Goal: Task Accomplishment & Management: Manage account settings

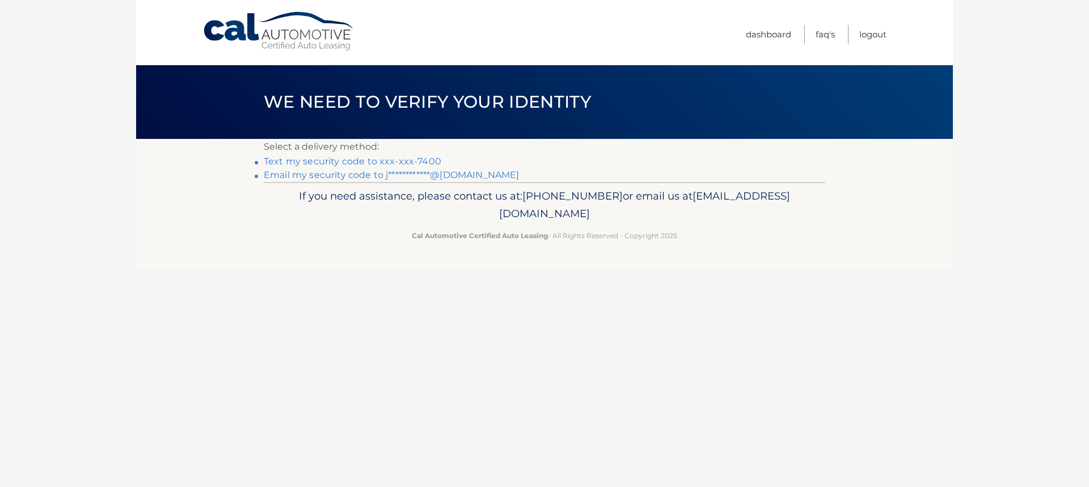
click at [418, 160] on link "Text my security code to xxx-xxx-7400" at bounding box center [353, 161] width 178 height 11
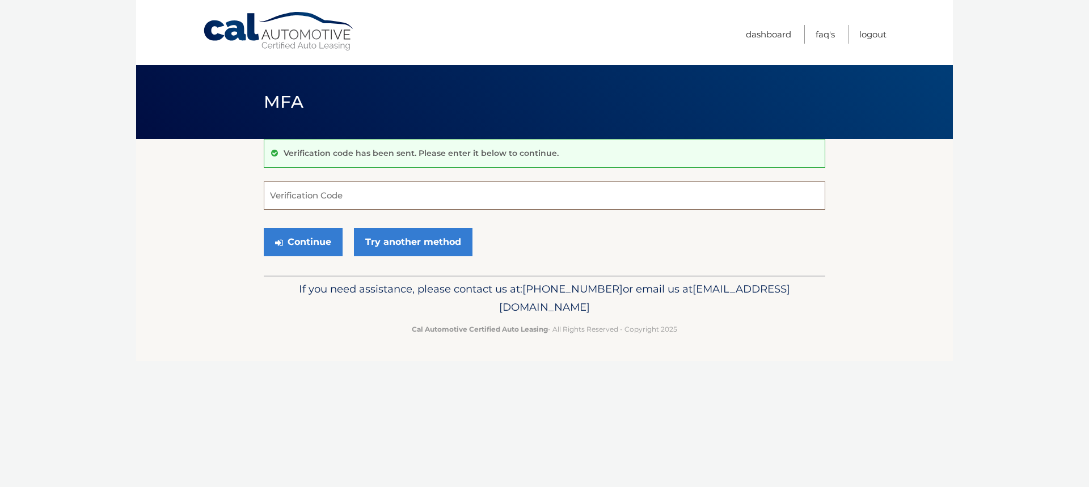
click at [360, 195] on input "Verification Code" at bounding box center [545, 196] width 562 height 28
click at [317, 200] on input "Verification Code" at bounding box center [545, 196] width 562 height 28
type input "518714"
click at [264, 228] on button "Continue" at bounding box center [303, 242] width 79 height 28
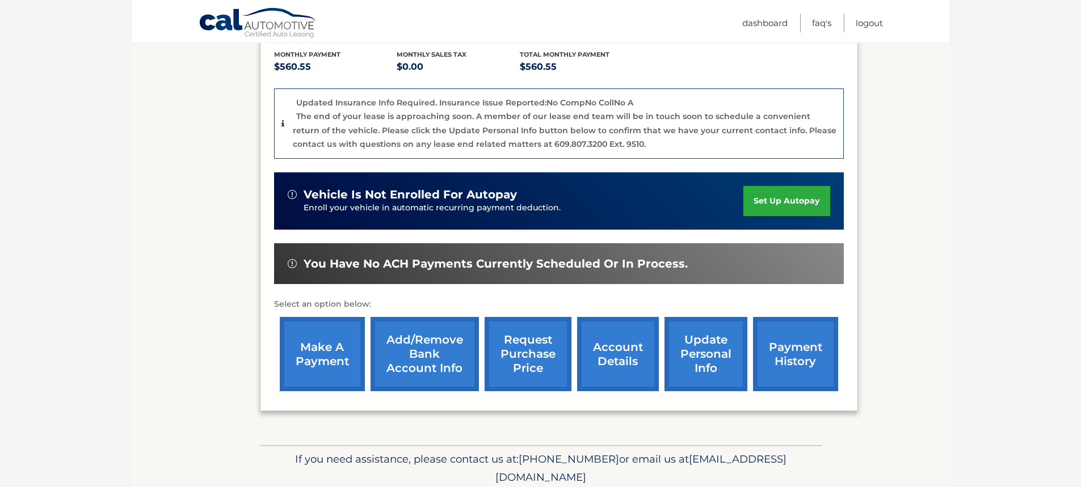
scroll to position [300, 0]
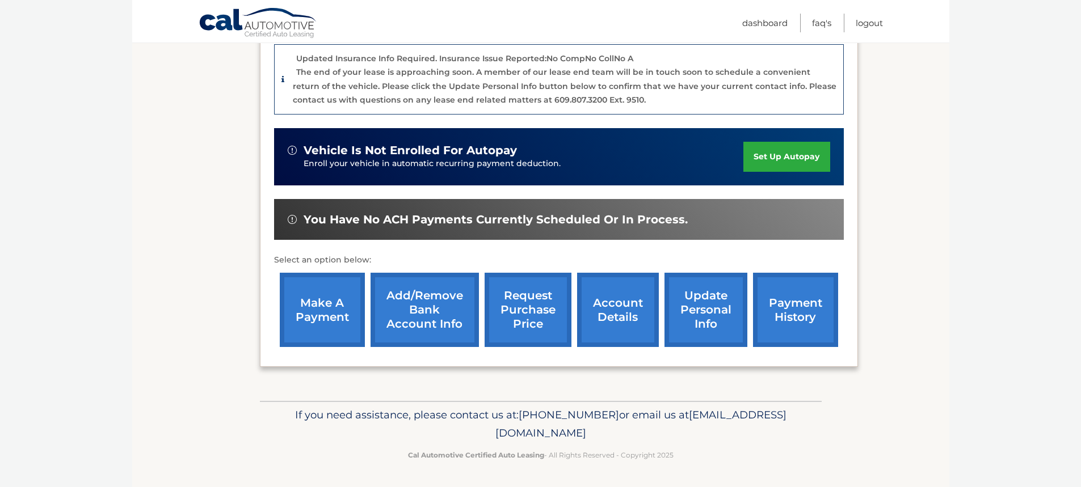
click at [596, 324] on link "account details" at bounding box center [618, 310] width 82 height 74
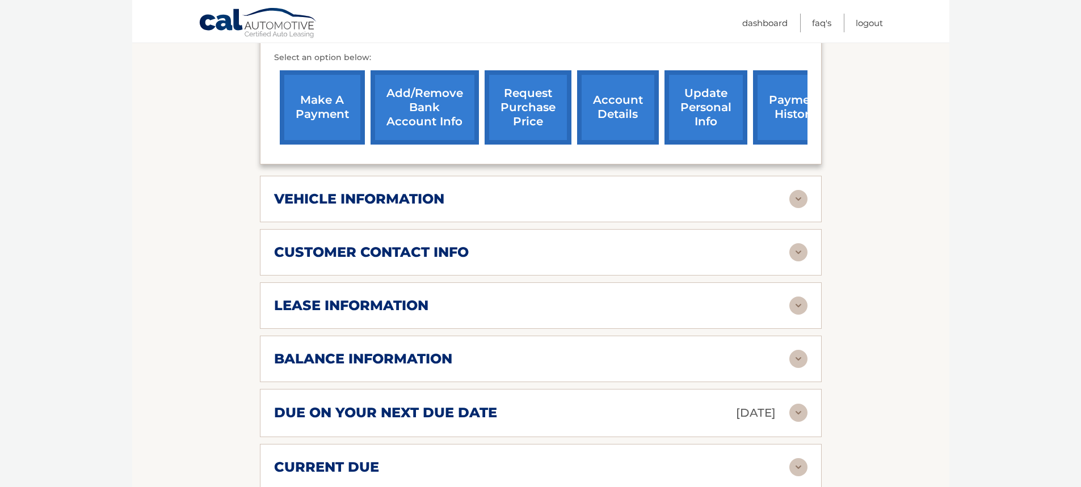
scroll to position [454, 0]
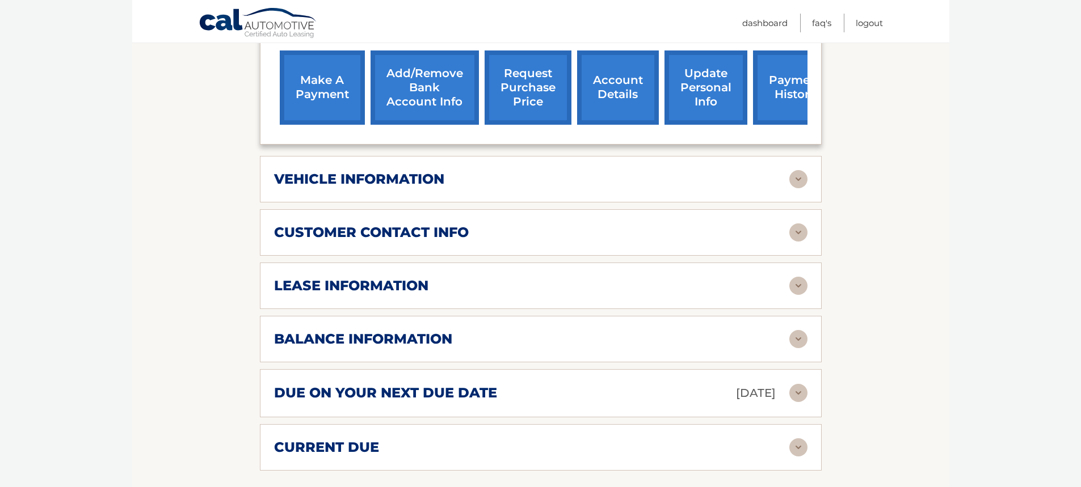
click at [802, 288] on img at bounding box center [798, 286] width 18 height 18
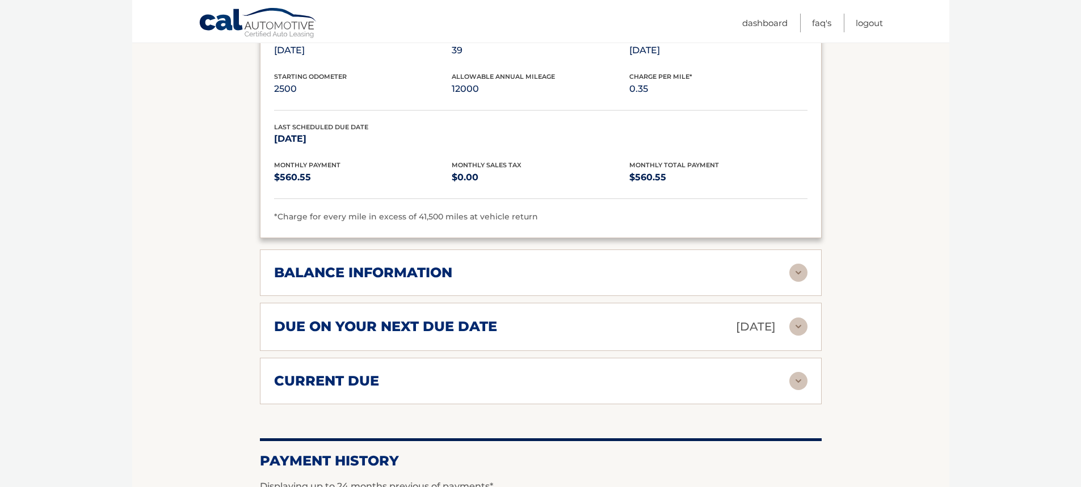
scroll to position [738, 0]
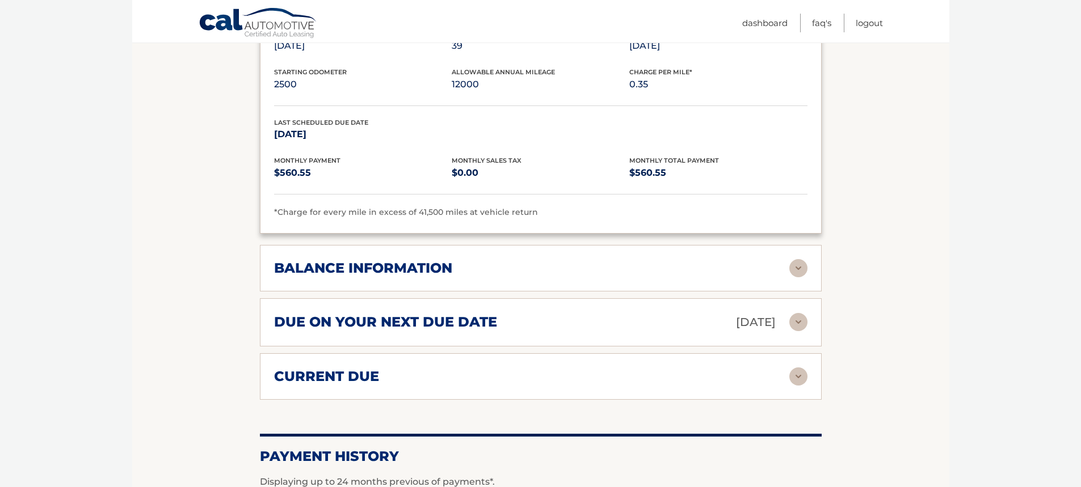
click at [803, 275] on img at bounding box center [798, 268] width 18 height 18
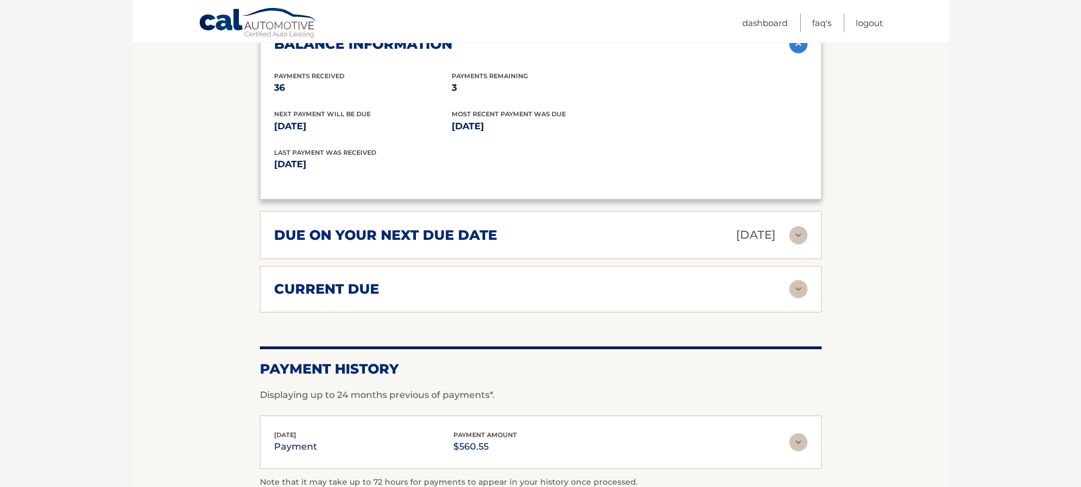
scroll to position [965, 0]
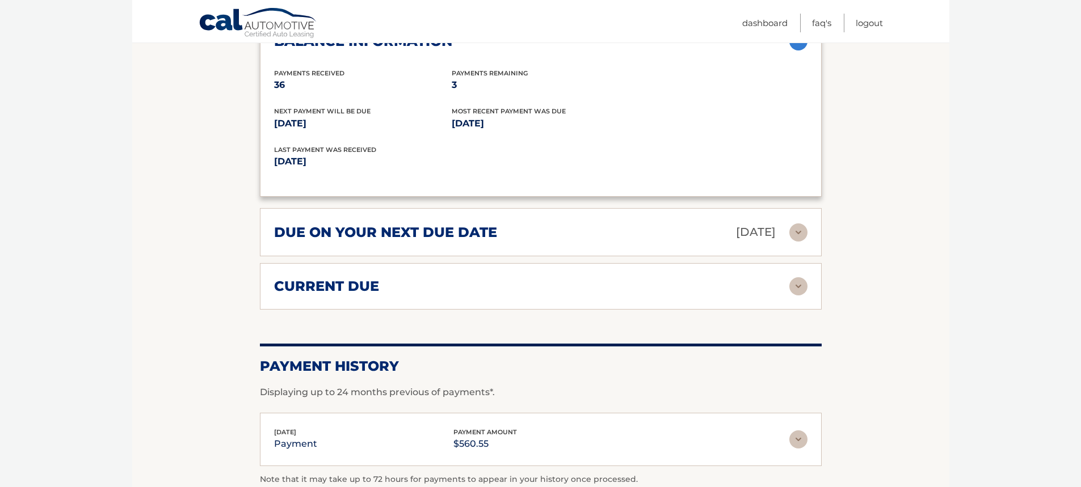
click at [796, 287] on img at bounding box center [798, 286] width 18 height 18
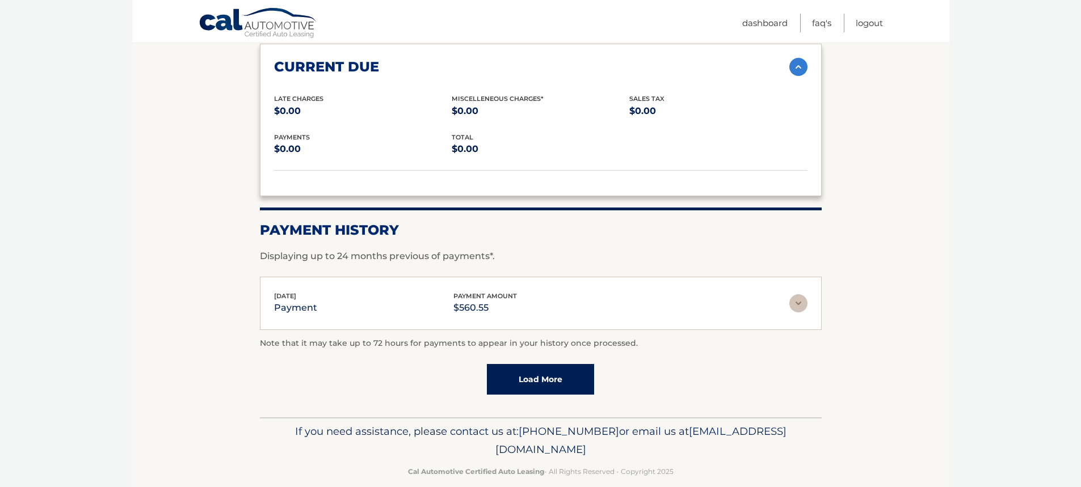
scroll to position [1192, 0]
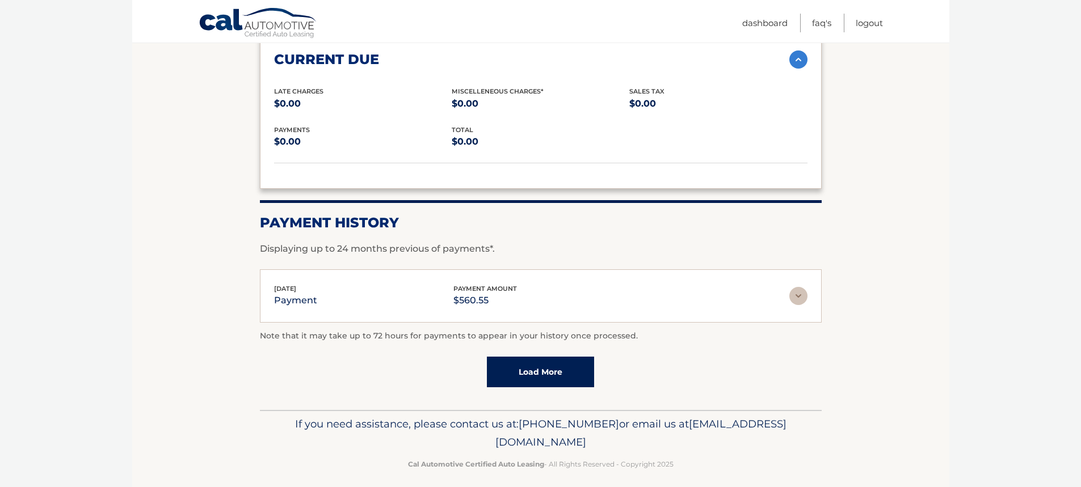
click at [539, 375] on link "Load More" at bounding box center [540, 372] width 107 height 31
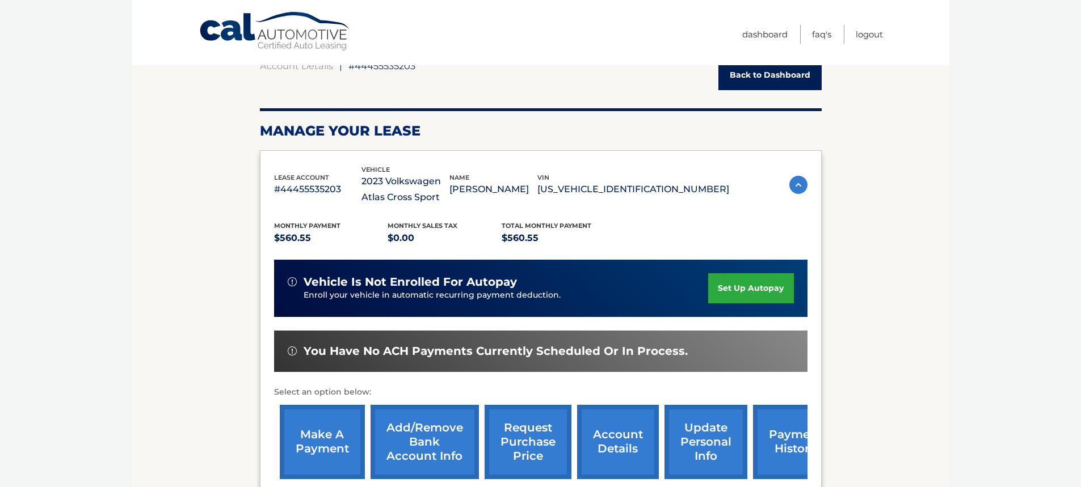
scroll to position [0, 0]
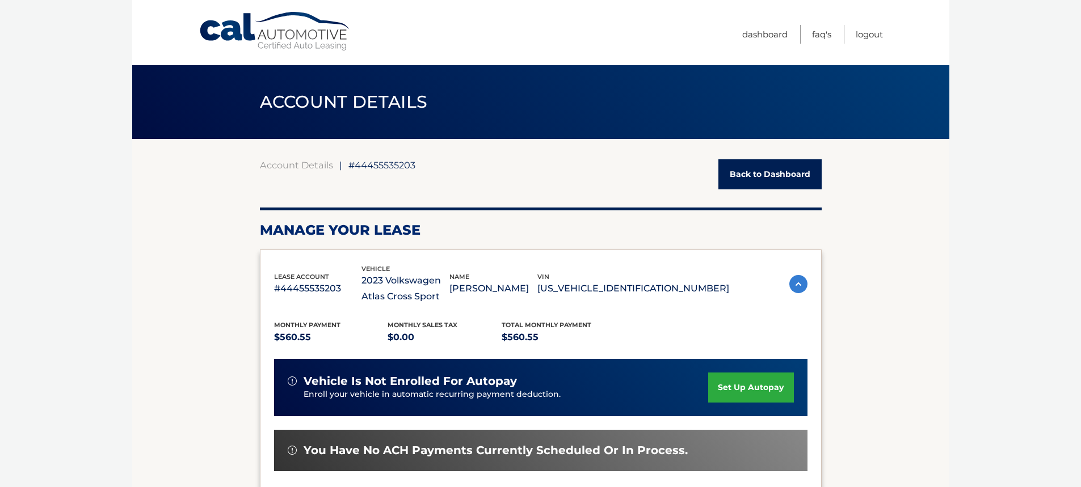
click at [754, 174] on link "Back to Dashboard" at bounding box center [769, 174] width 103 height 30
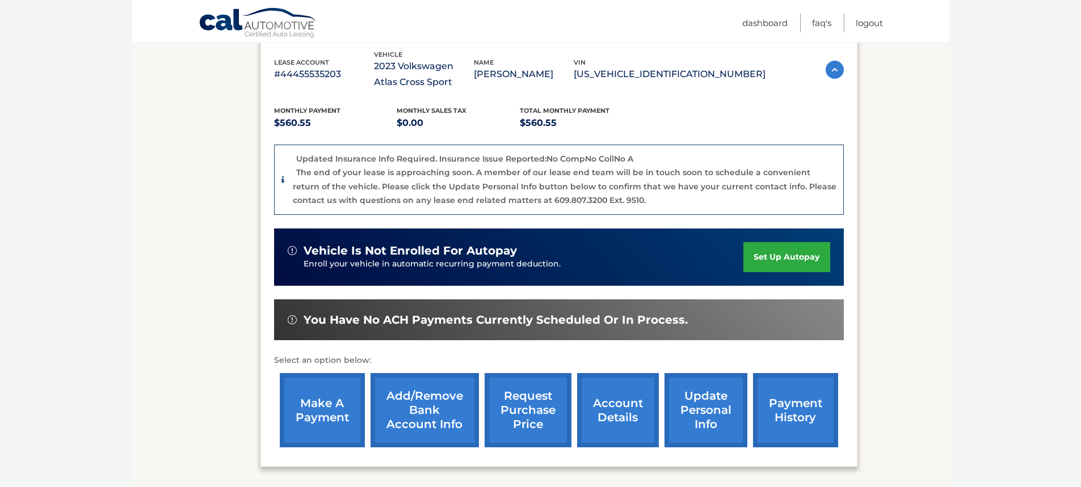
scroll to position [227, 0]
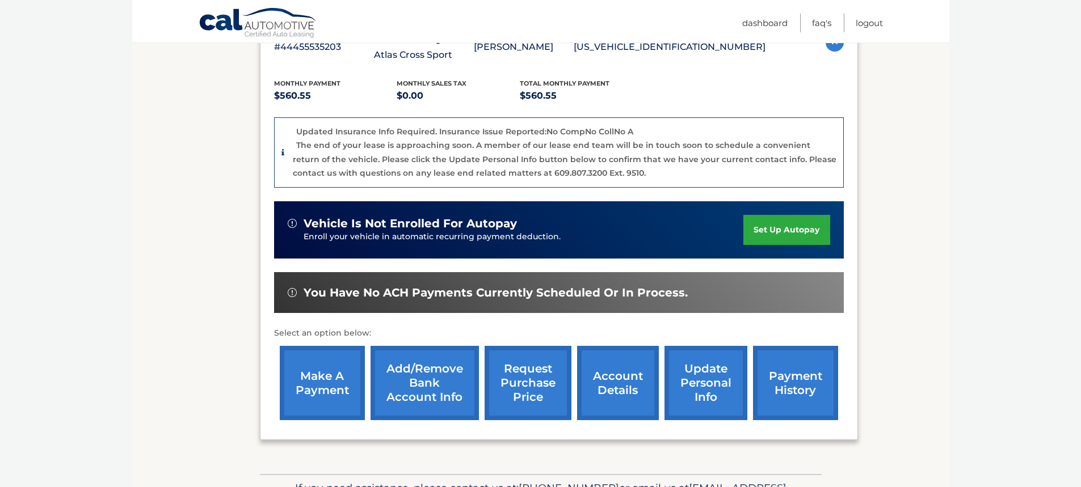
click at [372, 233] on p "Enroll your vehicle in automatic recurring payment deduction." at bounding box center [524, 237] width 440 height 12
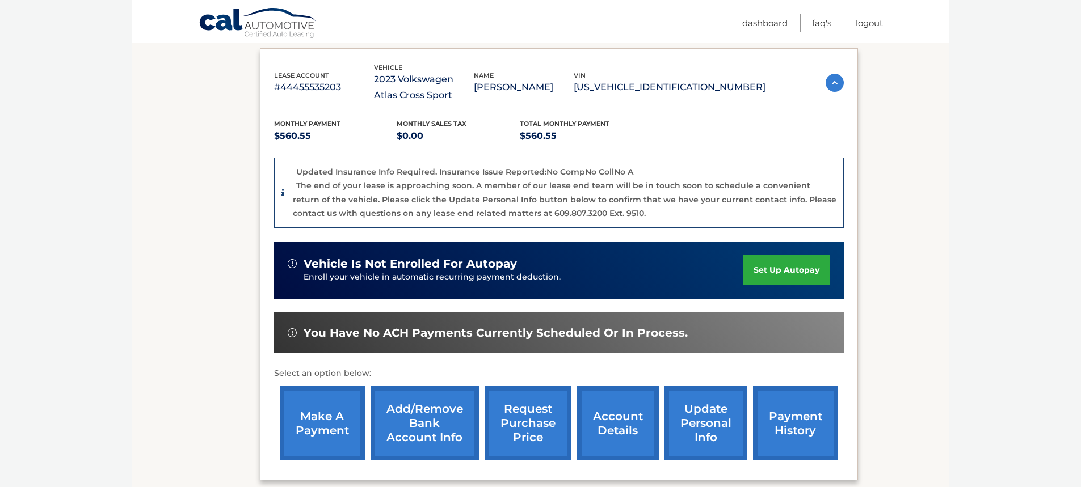
scroll to position [0, 0]
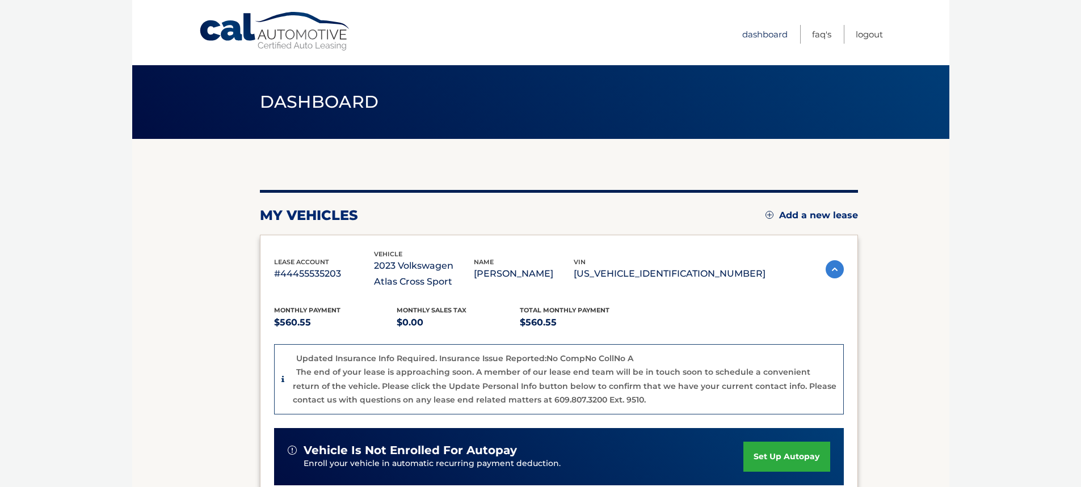
click at [760, 33] on link "Dashboard" at bounding box center [764, 34] width 45 height 19
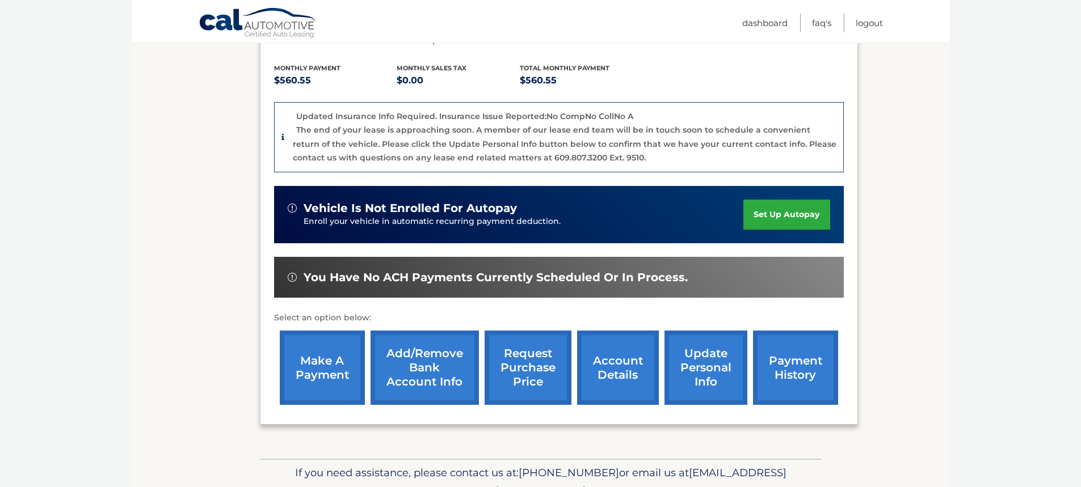
scroll to position [73, 0]
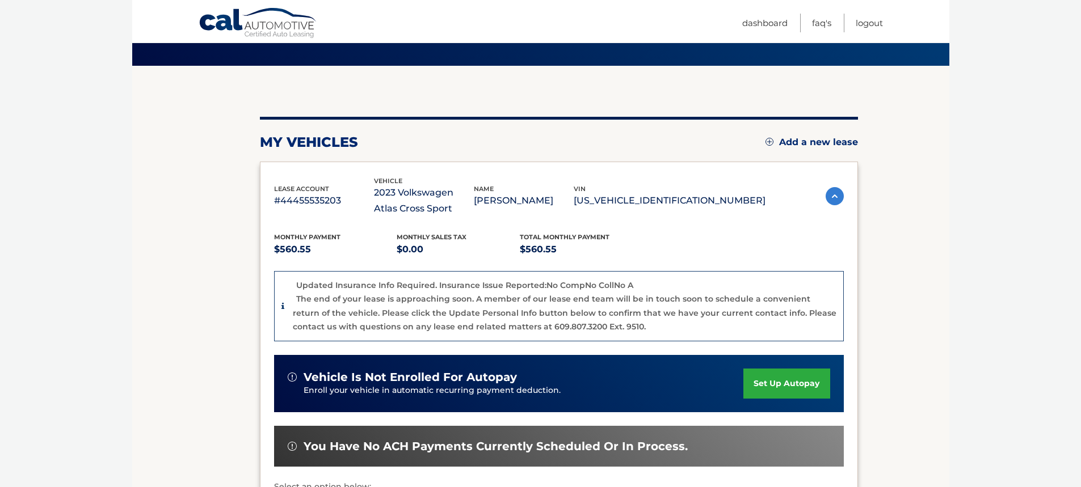
click at [830, 197] on img at bounding box center [835, 196] width 18 height 18
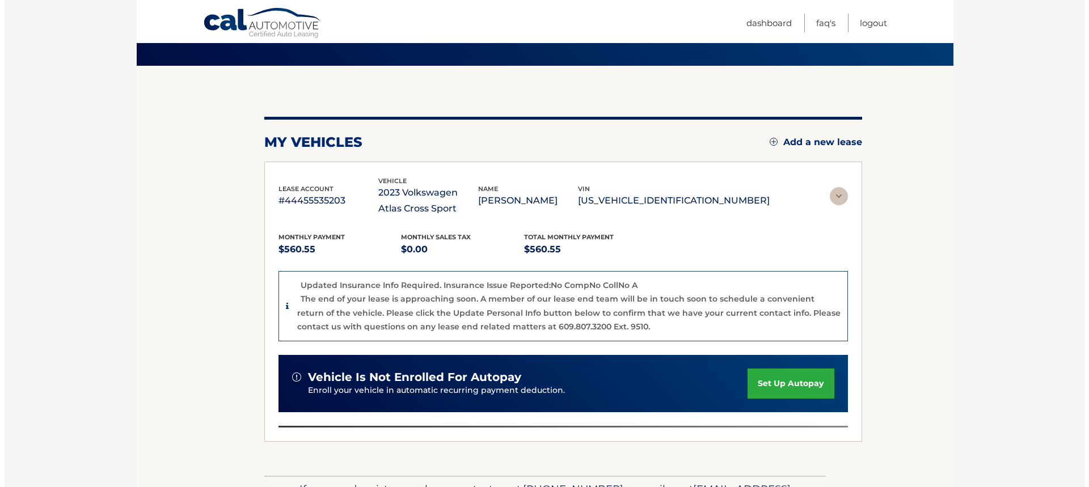
scroll to position [0, 0]
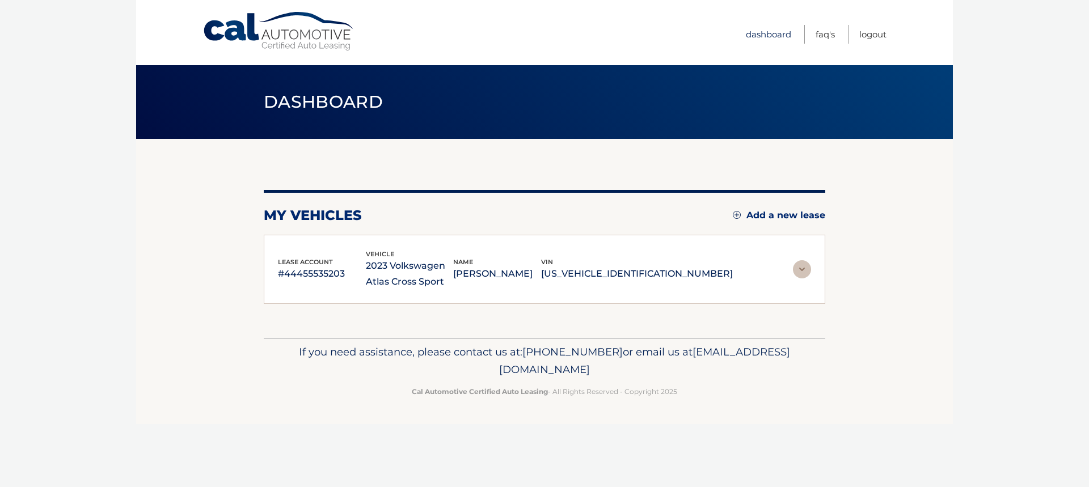
click at [778, 35] on link "Dashboard" at bounding box center [768, 34] width 45 height 19
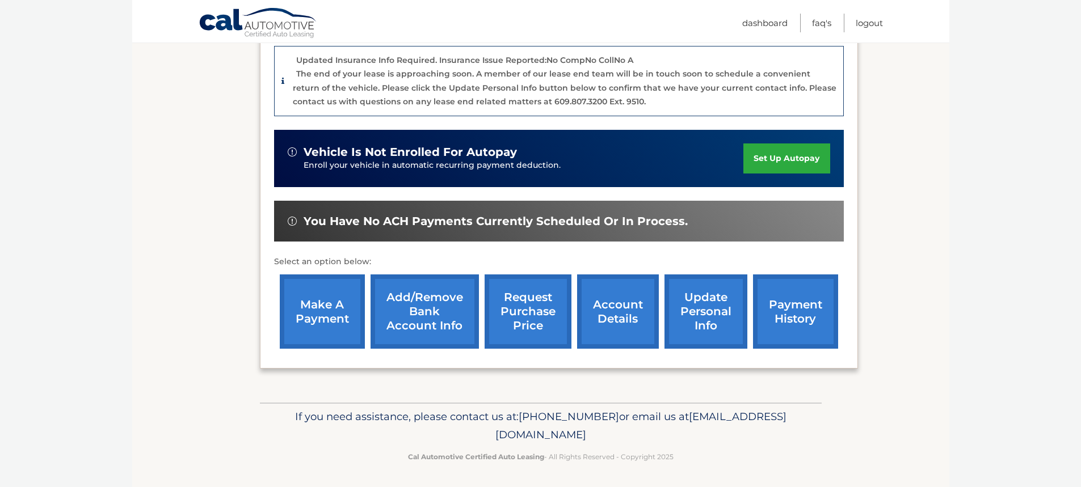
scroll to position [300, 0]
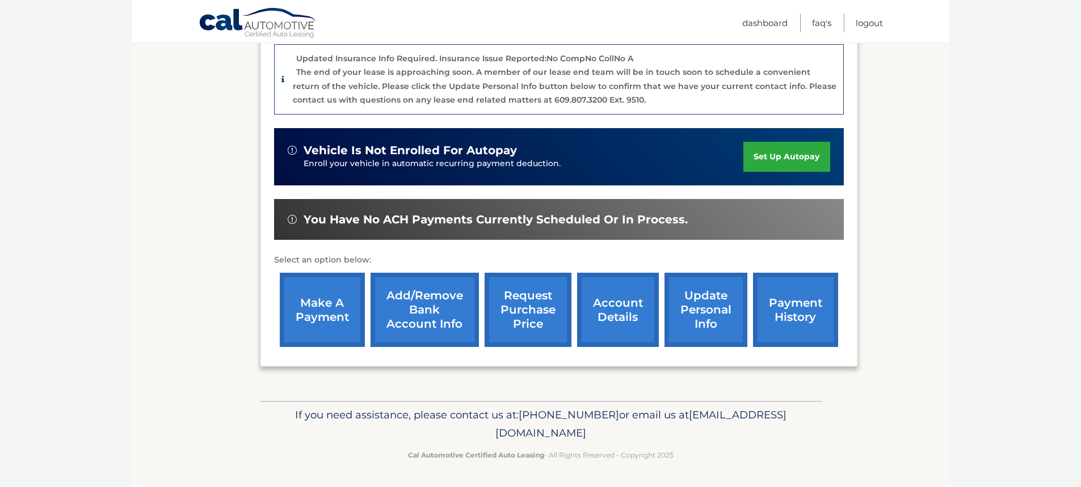
click at [624, 330] on link "account details" at bounding box center [618, 310] width 82 height 74
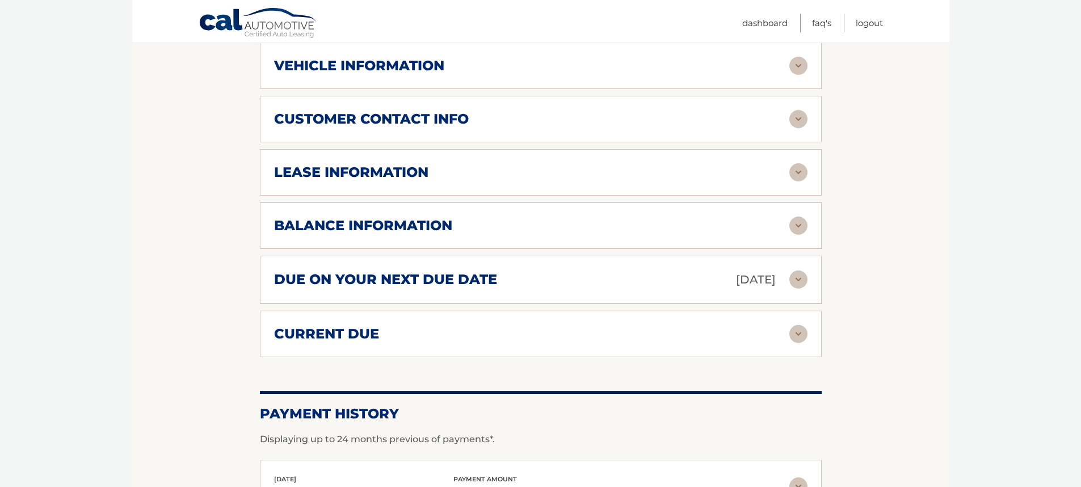
scroll to position [511, 0]
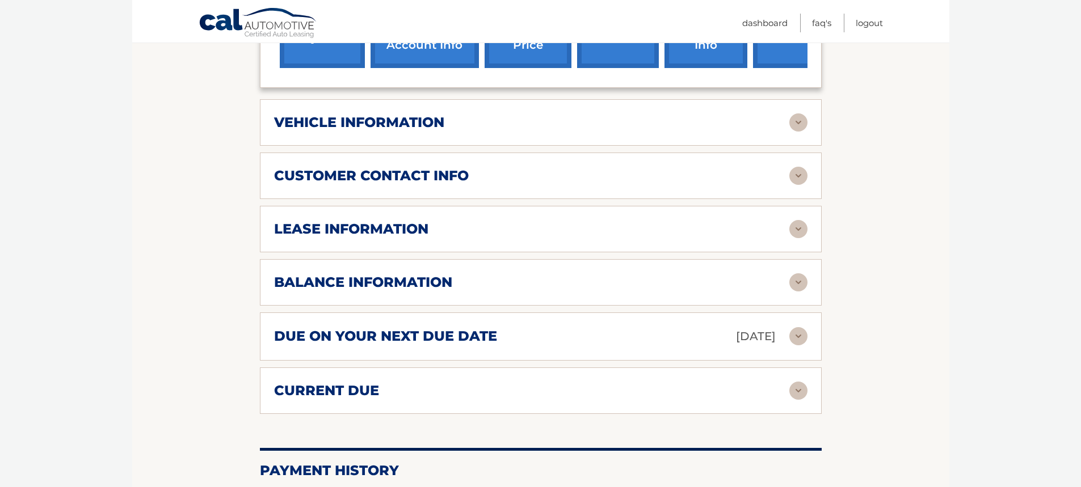
click at [797, 121] on img at bounding box center [798, 122] width 18 height 18
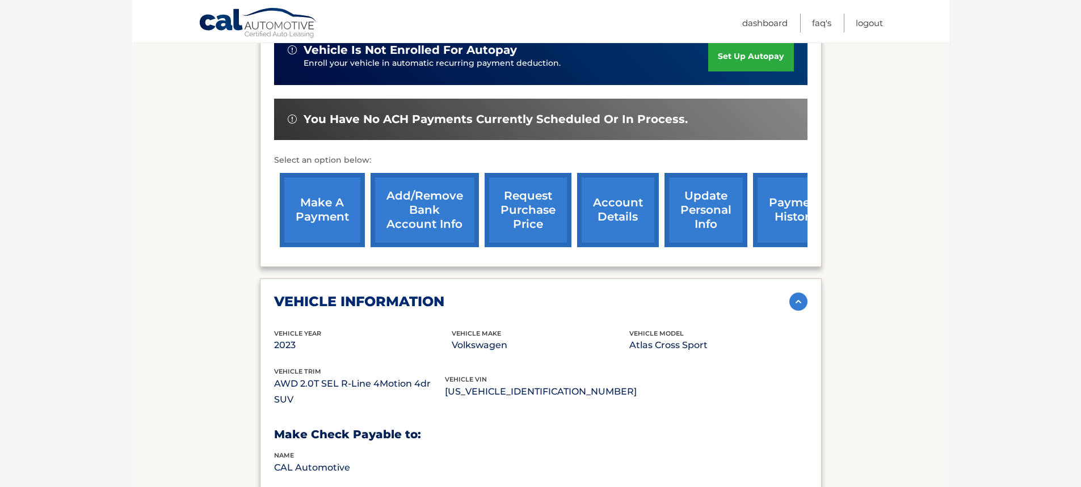
scroll to position [319, 0]
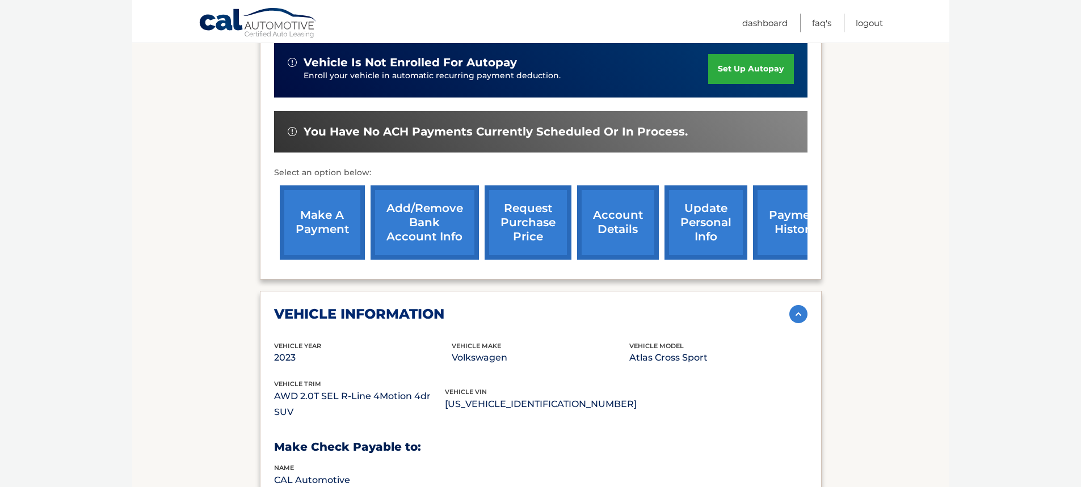
click at [535, 244] on link "request purchase price" at bounding box center [528, 223] width 87 height 74
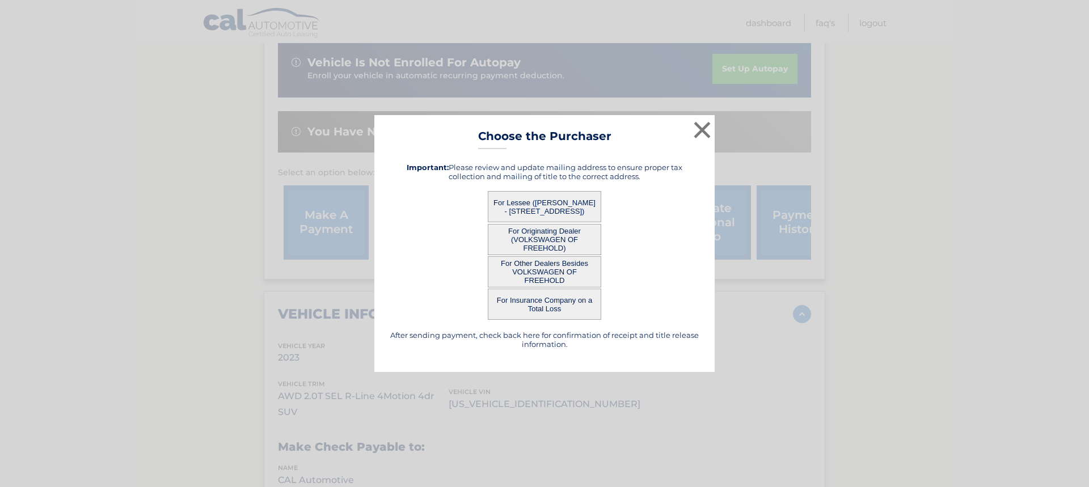
click at [542, 268] on button "For Other Dealers Besides VOLKSWAGEN OF FREEHOLD" at bounding box center [544, 271] width 113 height 31
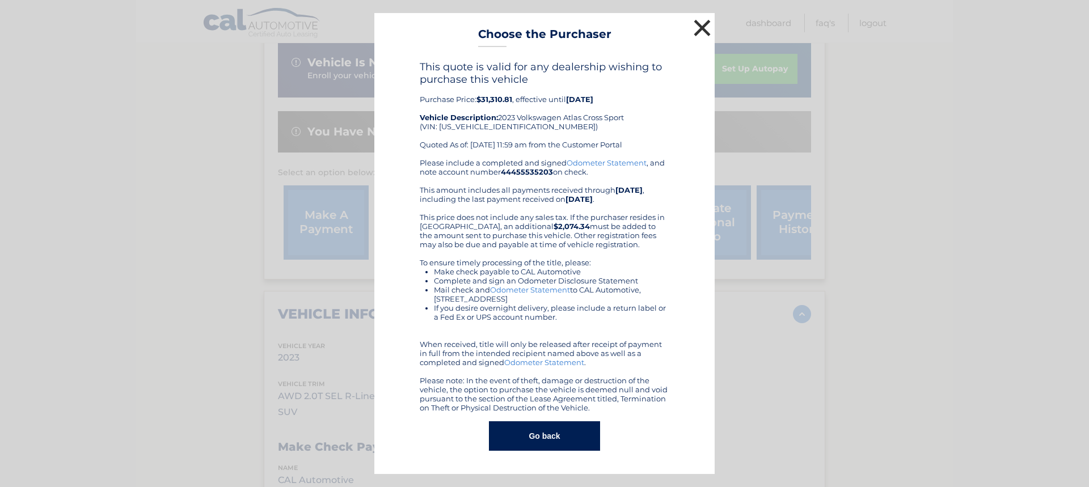
click at [702, 31] on button "×" at bounding box center [702, 27] width 23 height 23
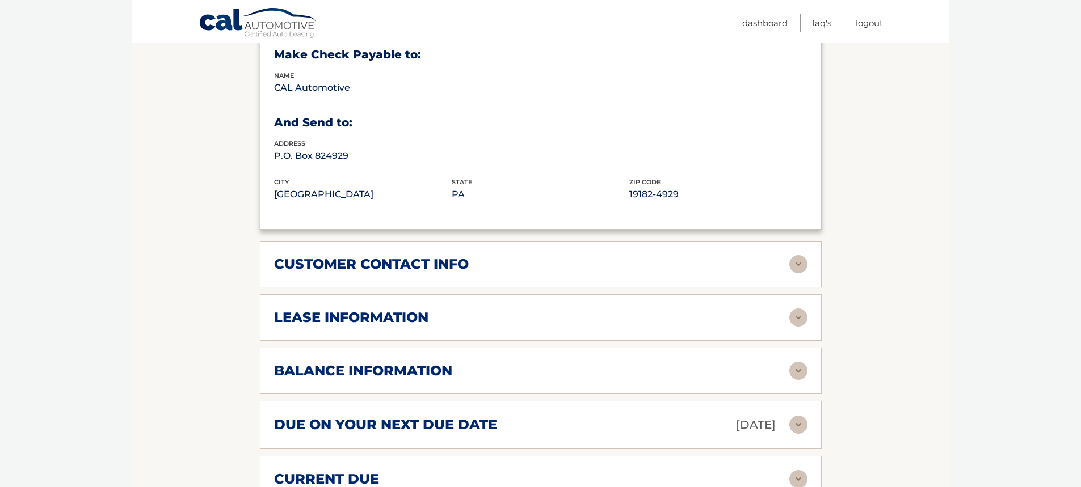
scroll to position [716, 0]
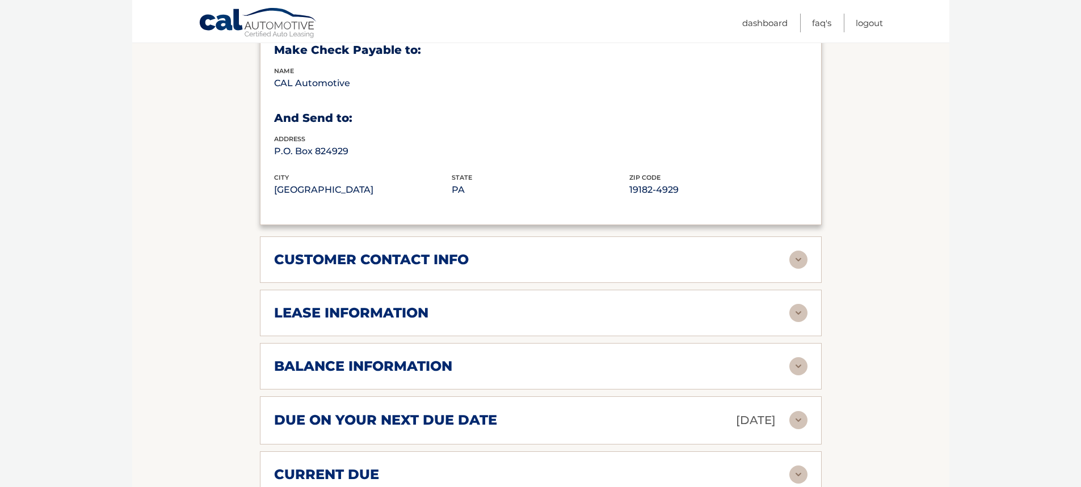
click at [803, 259] on img at bounding box center [798, 260] width 18 height 18
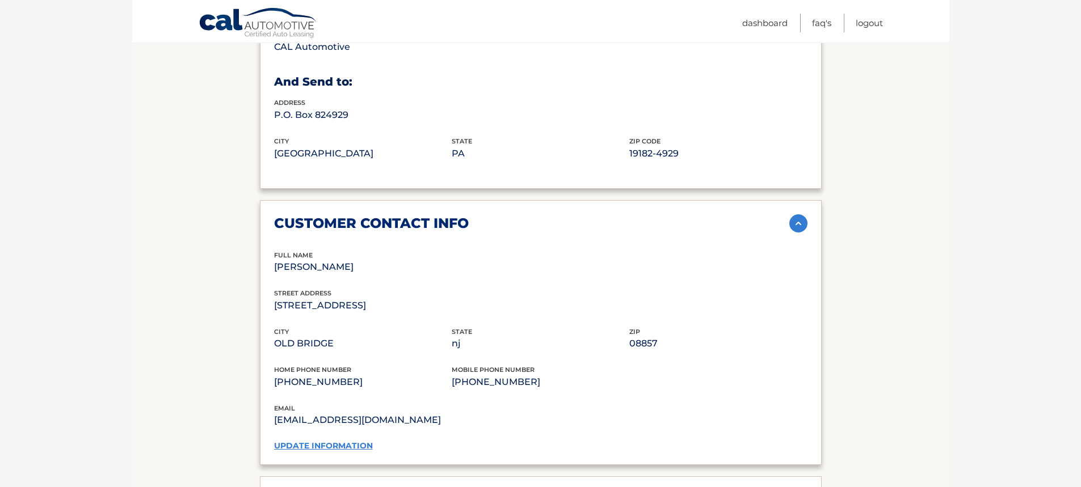
scroll to position [773, 0]
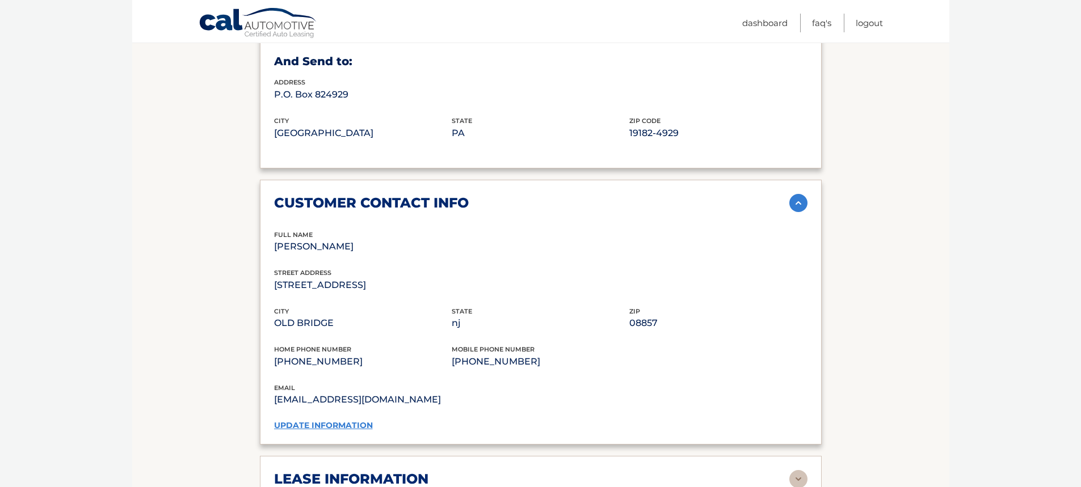
click at [328, 428] on link "update information" at bounding box center [323, 425] width 99 height 10
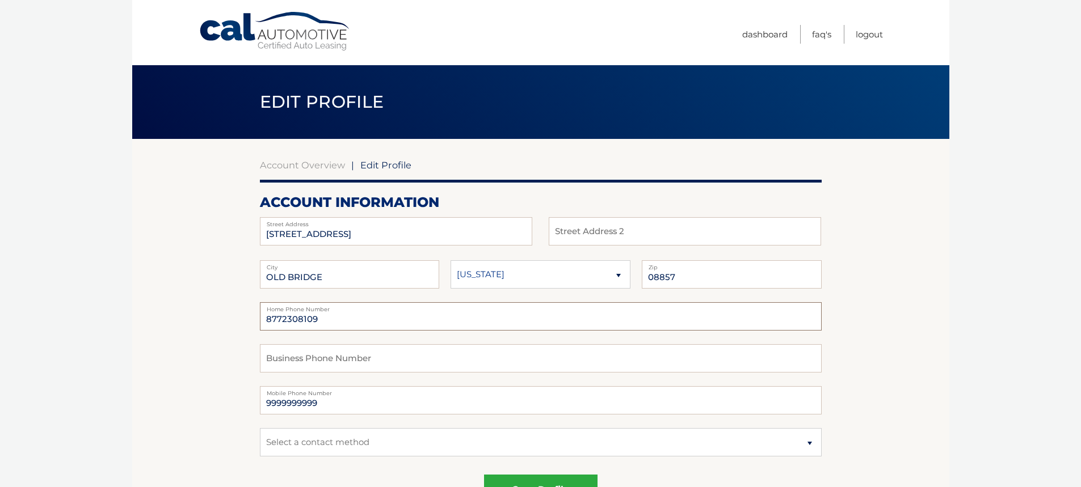
drag, startPoint x: 355, startPoint y: 321, endPoint x: 71, endPoint y: 306, distance: 284.1
click at [71, 306] on body "Cal Automotive Menu Dashboard FAQ's Logout | Zip" at bounding box center [540, 243] width 1081 height 487
click at [279, 318] on input "7328247400" at bounding box center [541, 316] width 562 height 28
click at [300, 317] on input "732-8247400" at bounding box center [541, 316] width 562 height 28
type input "732-824-7400"
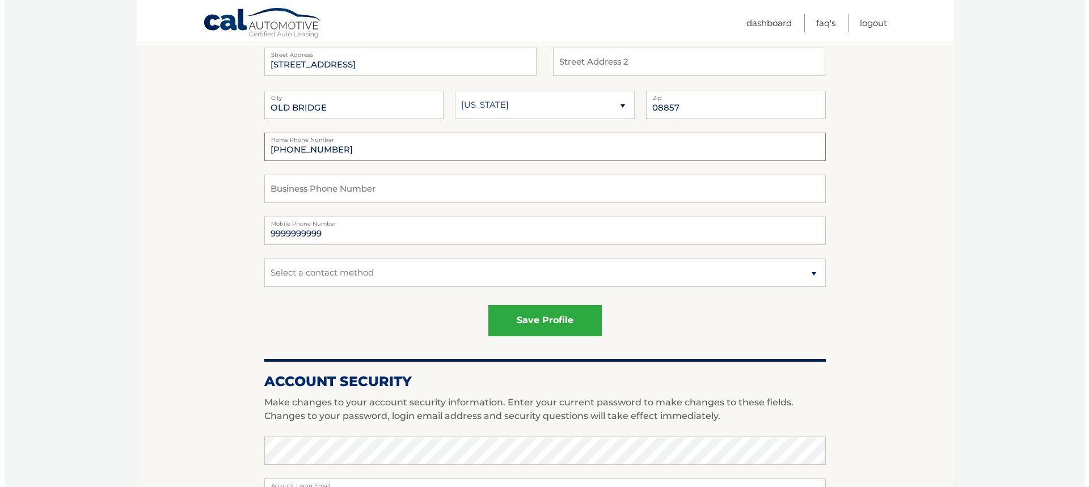
scroll to position [170, 0]
drag, startPoint x: 355, startPoint y: 145, endPoint x: 222, endPoint y: 145, distance: 132.8
click at [222, 145] on section "Account Overview | Edit Profile account information 33 NORTH ST Street Address …" at bounding box center [540, 407] width 817 height 876
drag, startPoint x: 329, startPoint y: 233, endPoint x: 4, endPoint y: 192, distance: 327.6
click at [17, 209] on body "Cal Automotive Menu Dashboard FAQ's Logout | Zip" at bounding box center [540, 73] width 1081 height 487
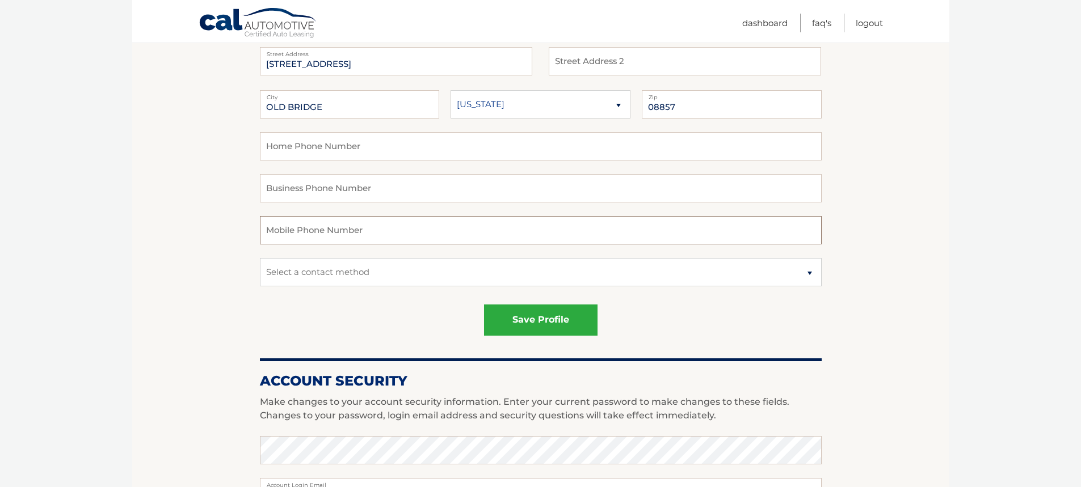
click at [365, 233] on input "text" at bounding box center [541, 230] width 562 height 28
paste input "732-824-7400"
type input "732-824-7400"
click at [519, 316] on button "save profile" at bounding box center [540, 320] width 113 height 31
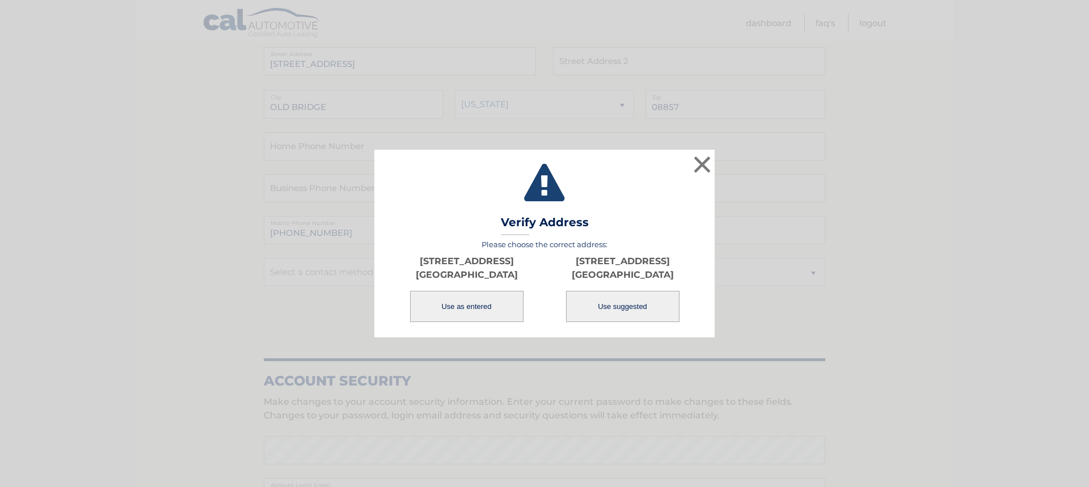
click at [611, 310] on button "Use suggested" at bounding box center [622, 306] width 113 height 31
select select "NJ"
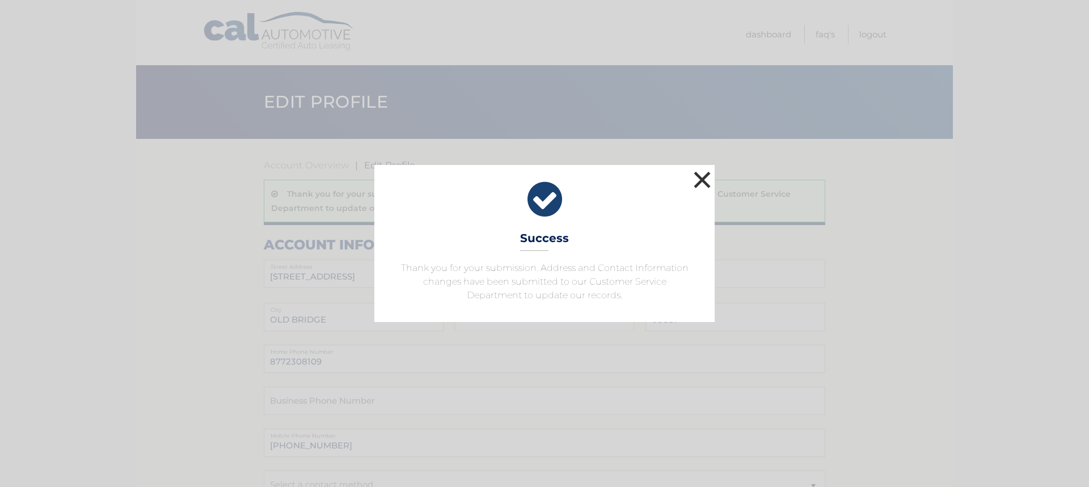
click at [701, 182] on button "×" at bounding box center [702, 180] width 23 height 23
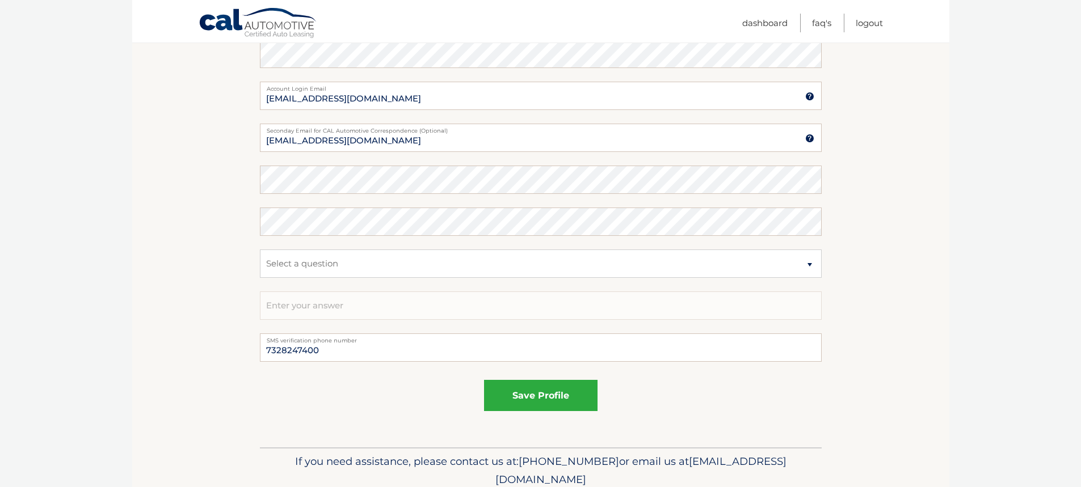
scroll to position [624, 0]
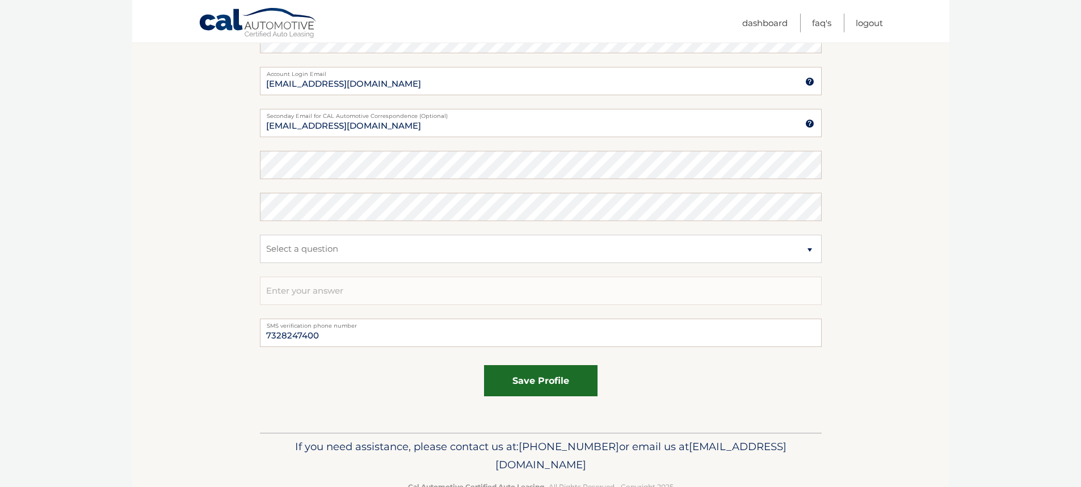
click at [582, 380] on button "save profile" at bounding box center [540, 380] width 113 height 31
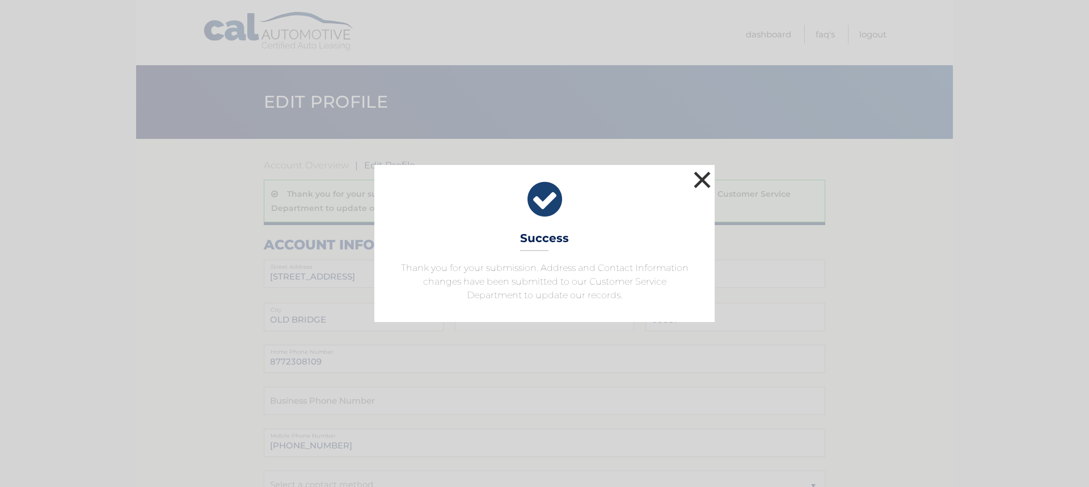
click at [707, 176] on button "×" at bounding box center [702, 180] width 23 height 23
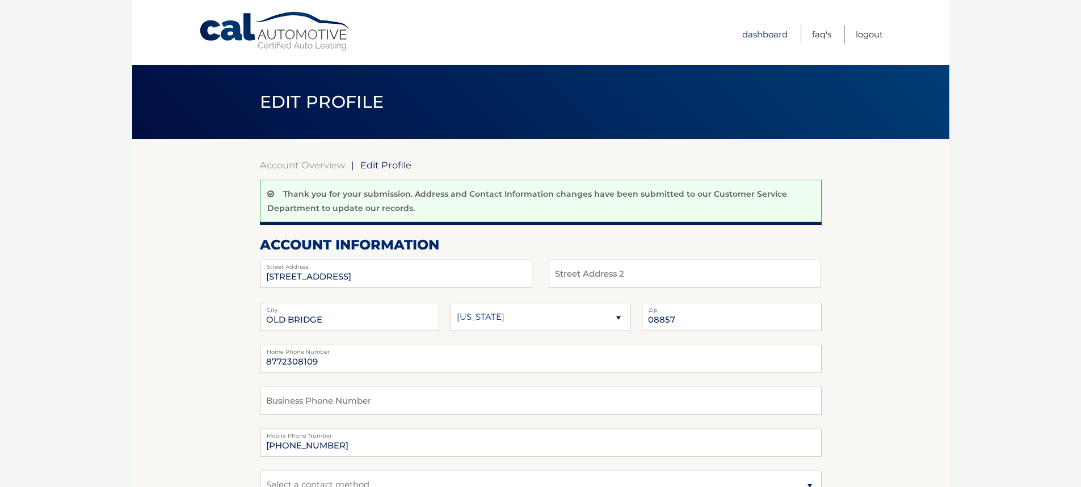
click at [765, 28] on link "Dashboard" at bounding box center [764, 34] width 45 height 19
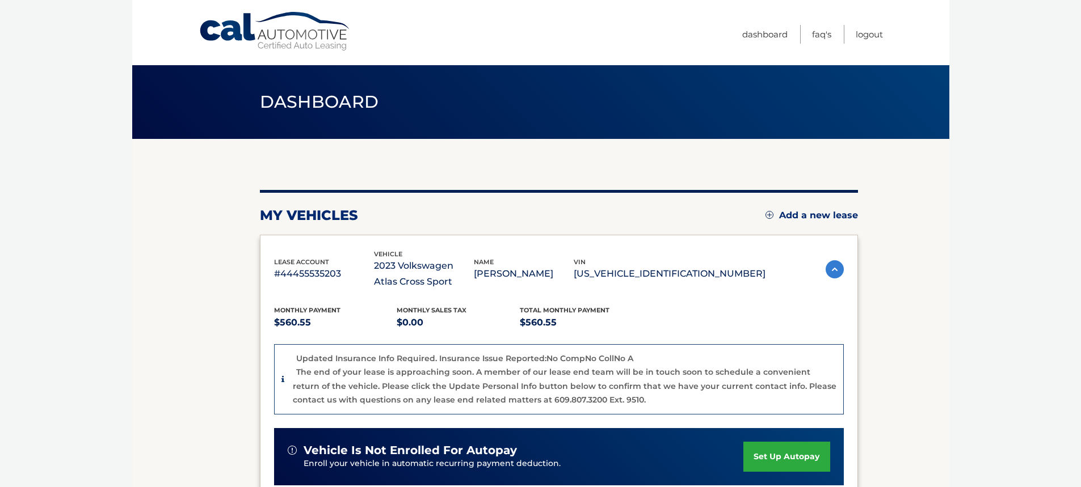
click at [304, 276] on p "#44455535203" at bounding box center [324, 274] width 100 height 16
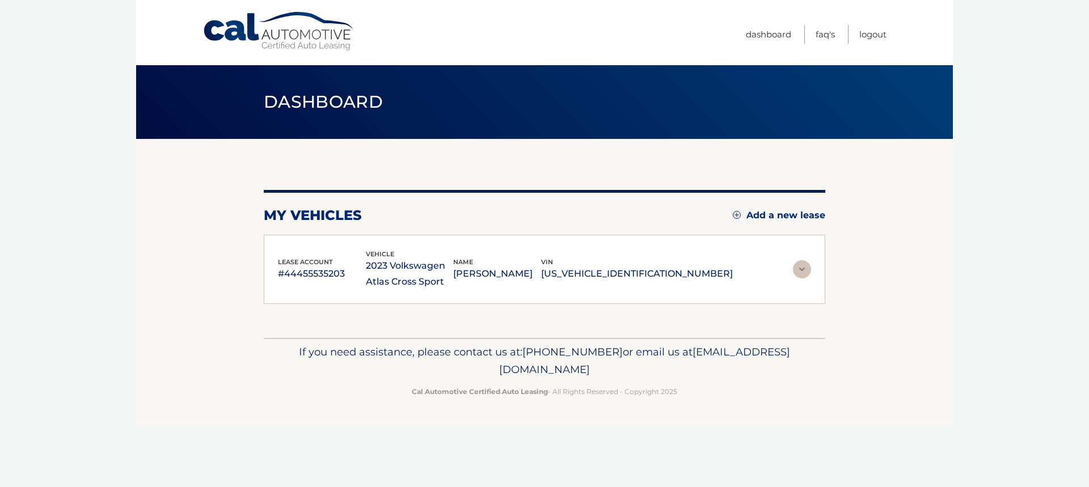
click at [332, 278] on p "#44455535203" at bounding box center [322, 274] width 88 height 16
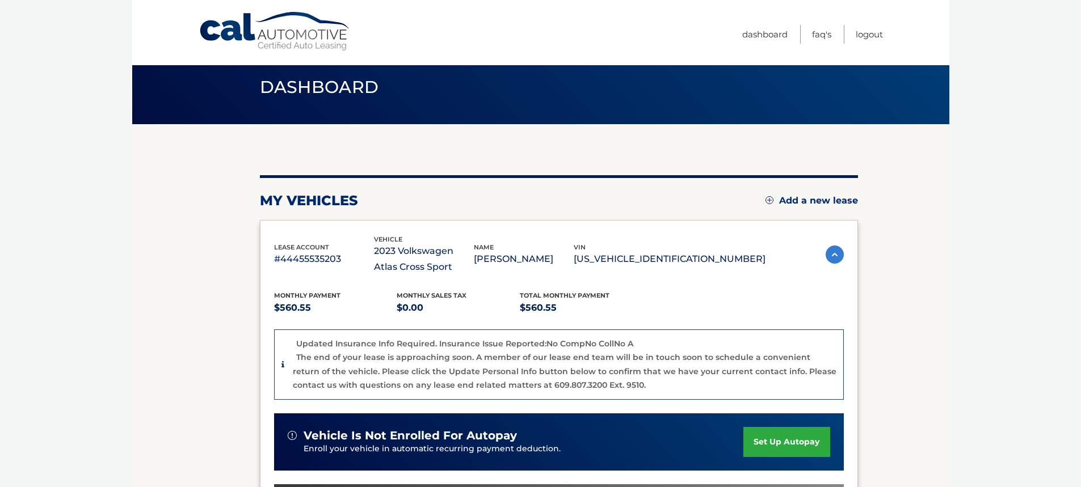
scroll to position [57, 0]
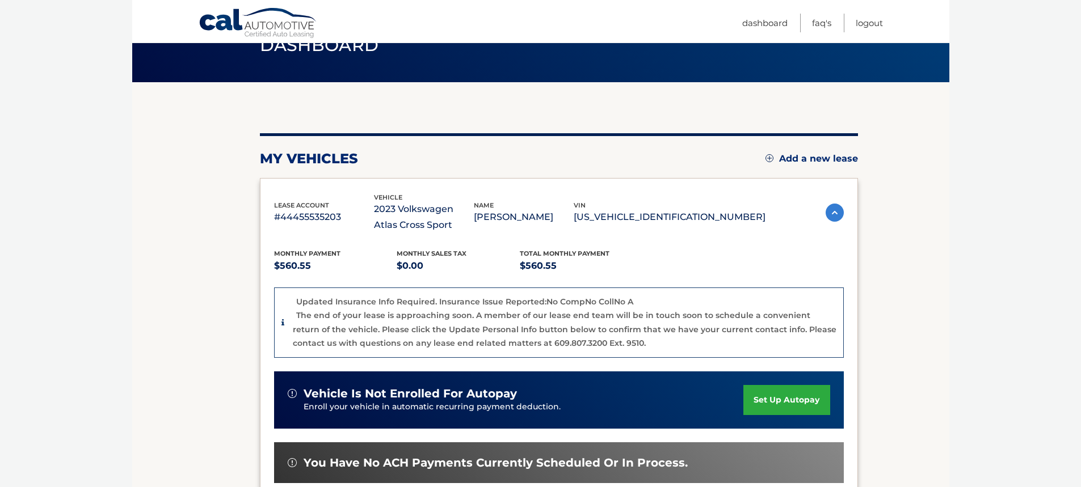
click at [534, 314] on p "The end of your lease is approaching soon. A member of our lease end team will …" at bounding box center [565, 329] width 544 height 38
drag, startPoint x: 796, startPoint y: 334, endPoint x: 789, endPoint y: 342, distance: 10.8
click at [796, 336] on div "The end of your lease is approaching soon. A member of our lease end team will …" at bounding box center [565, 330] width 544 height 42
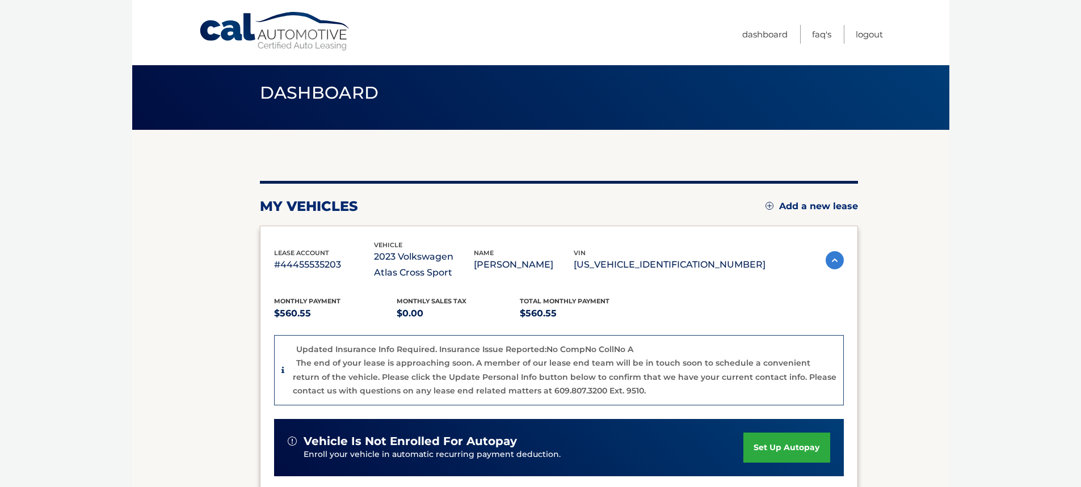
scroll to position [0, 0]
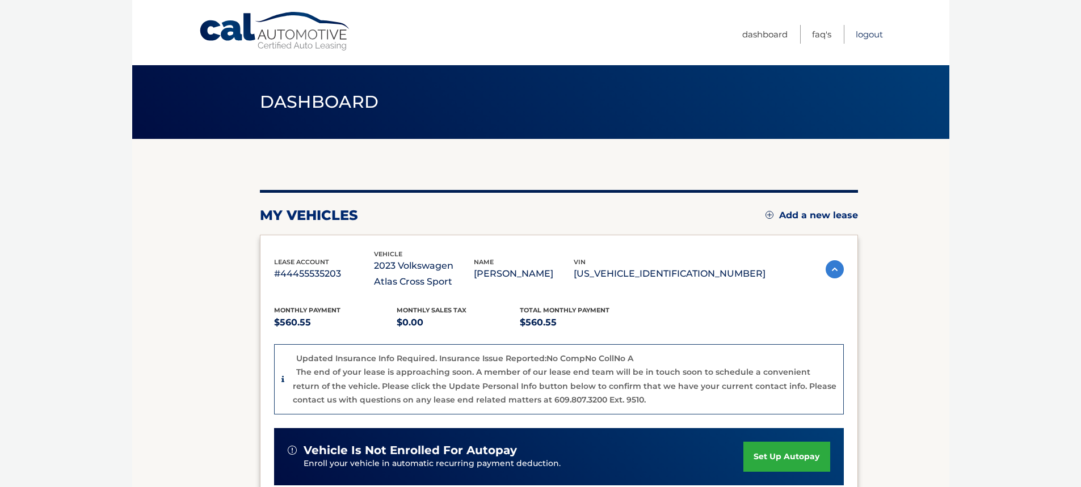
click at [867, 38] on link "Logout" at bounding box center [869, 34] width 27 height 19
